Goal: Complete application form: Complete application form

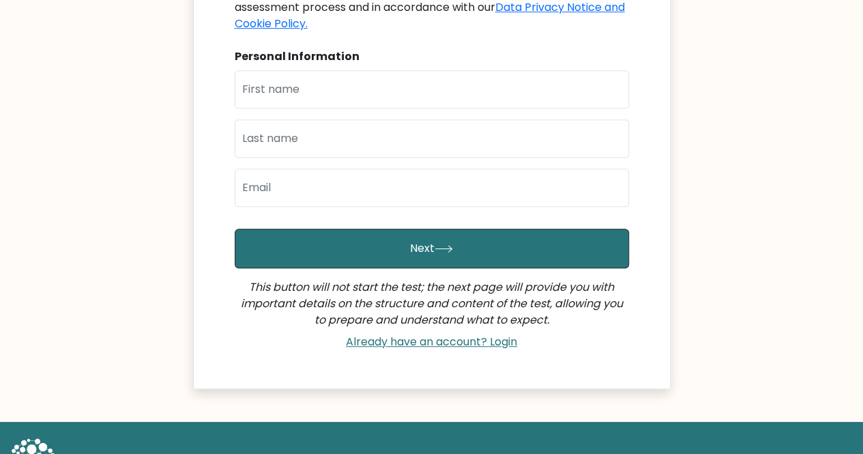
scroll to position [106, 0]
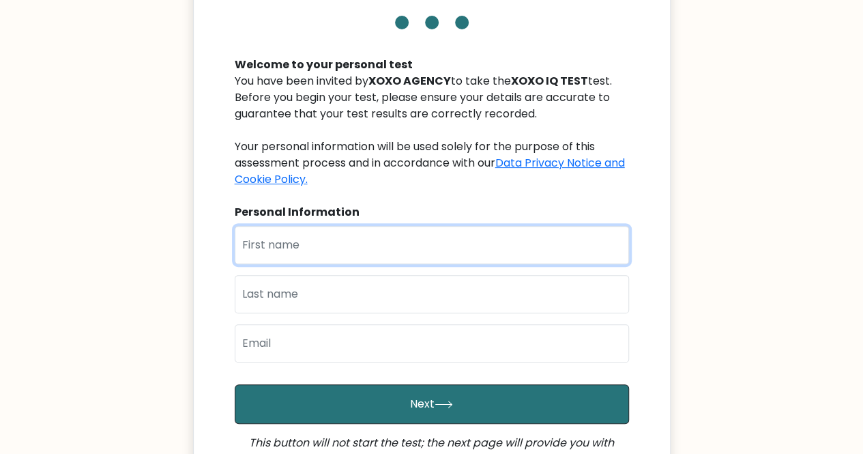
click at [287, 246] on input "text" at bounding box center [432, 245] width 395 height 38
type input "[PERSON_NAME] [PERSON_NAME]"
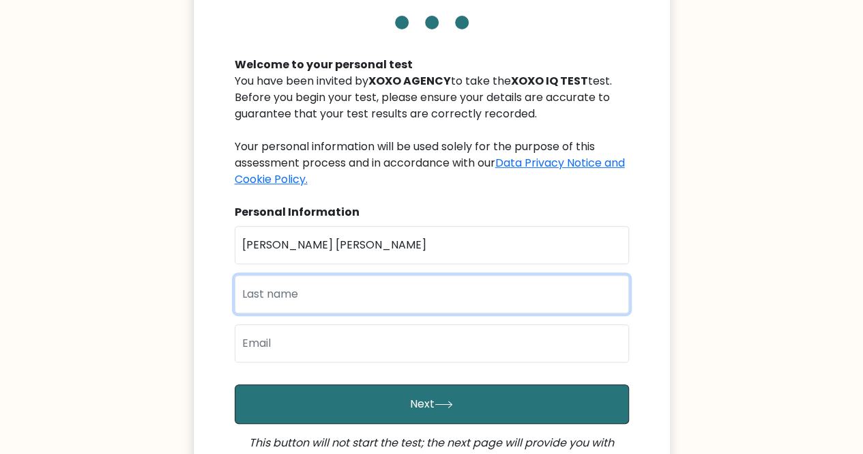
type input "Camua"
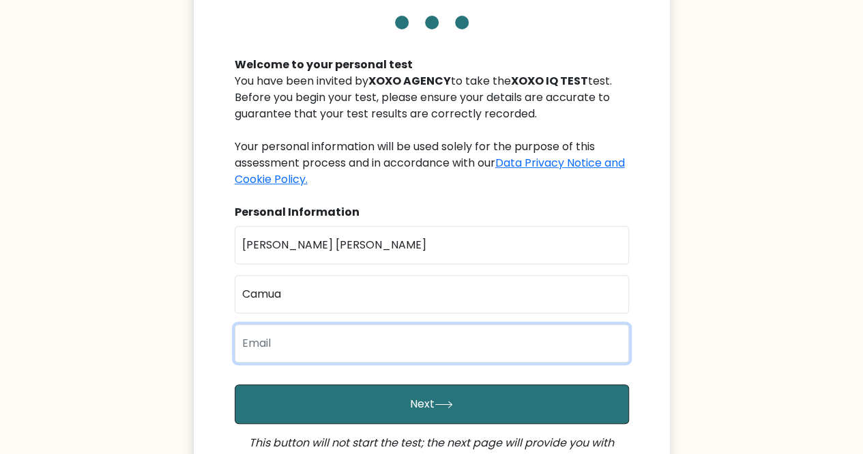
type input "[EMAIL_ADDRESS][DOMAIN_NAME]"
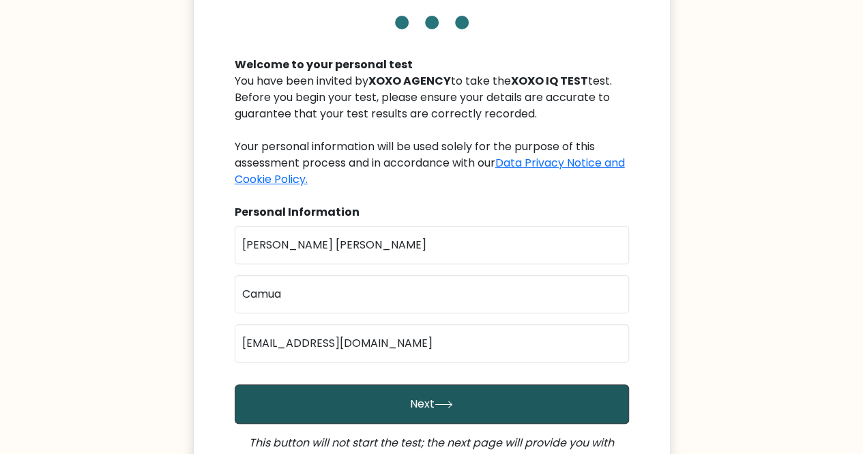
click at [385, 409] on button "Next" at bounding box center [432, 404] width 395 height 40
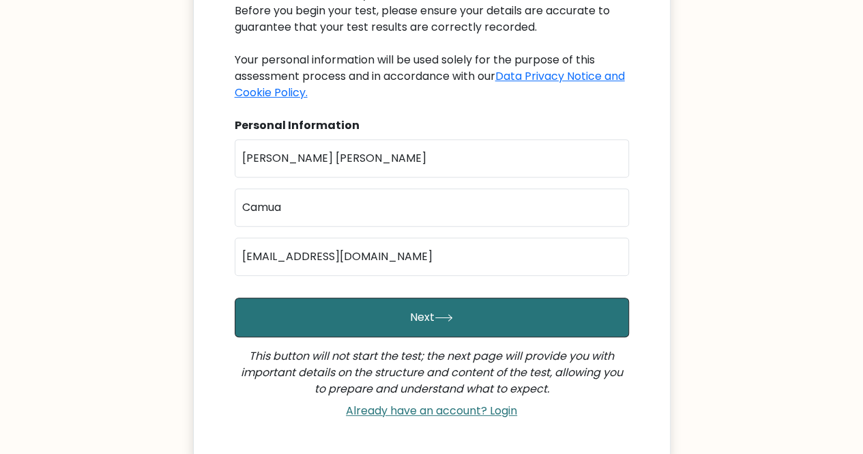
scroll to position [311, 0]
